Goal: Task Accomplishment & Management: Manage account settings

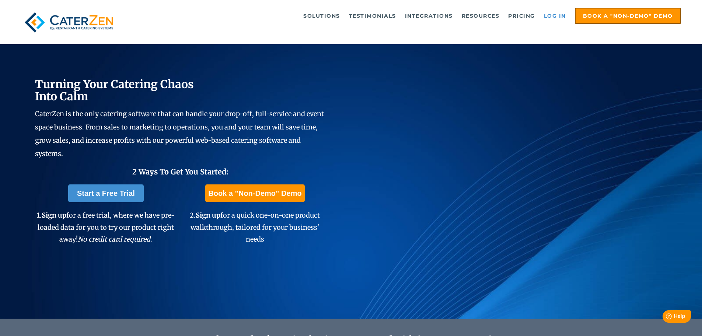
click at [553, 16] on link "Log in" at bounding box center [554, 15] width 29 height 15
click at [555, 14] on link "Log in" at bounding box center [554, 15] width 29 height 15
click at [545, 13] on link "Log in" at bounding box center [554, 15] width 29 height 15
click at [553, 16] on link "Log in" at bounding box center [554, 15] width 29 height 15
click at [560, 14] on link "Log in" at bounding box center [554, 15] width 29 height 15
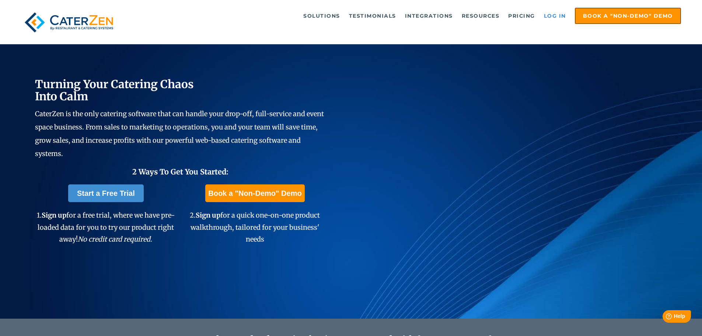
click at [556, 15] on link "Log in" at bounding box center [554, 15] width 29 height 15
click at [554, 14] on link "Log in" at bounding box center [554, 15] width 29 height 15
click at [549, 13] on link "Log in" at bounding box center [554, 15] width 29 height 15
click at [549, 15] on link "Log in" at bounding box center [554, 15] width 29 height 15
click at [556, 15] on link "Log in" at bounding box center [554, 15] width 29 height 15
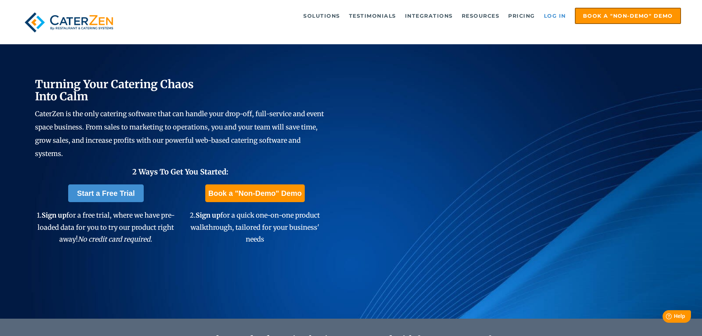
click at [558, 17] on link "Log in" at bounding box center [554, 15] width 29 height 15
